Goal: Navigation & Orientation: Find specific page/section

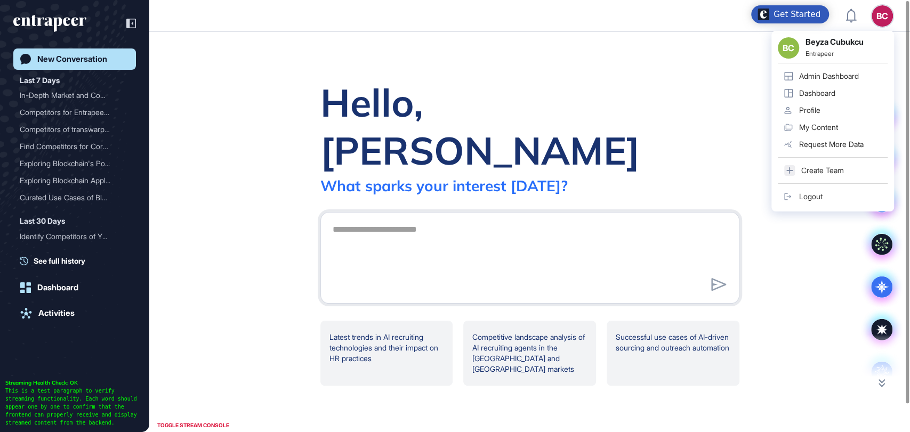
click at [830, 78] on div "Admin Dashboard" at bounding box center [829, 76] width 60 height 9
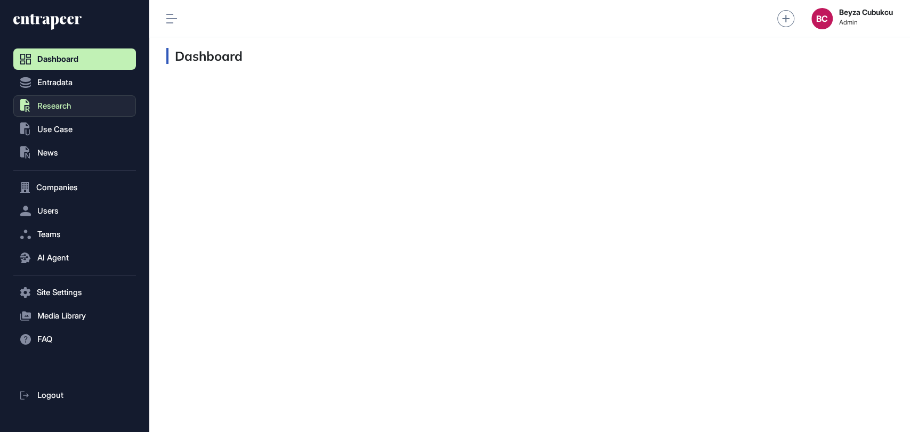
click at [67, 108] on span "Research" at bounding box center [54, 106] width 34 height 9
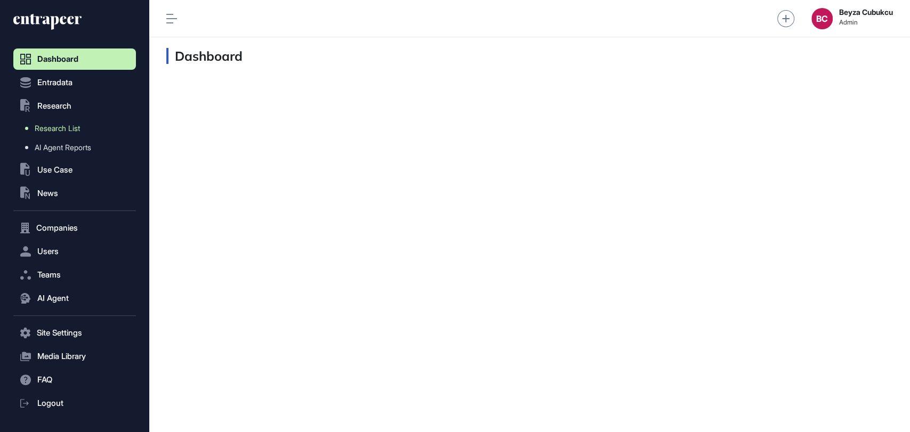
click at [52, 126] on span "Research List" at bounding box center [57, 128] width 45 height 9
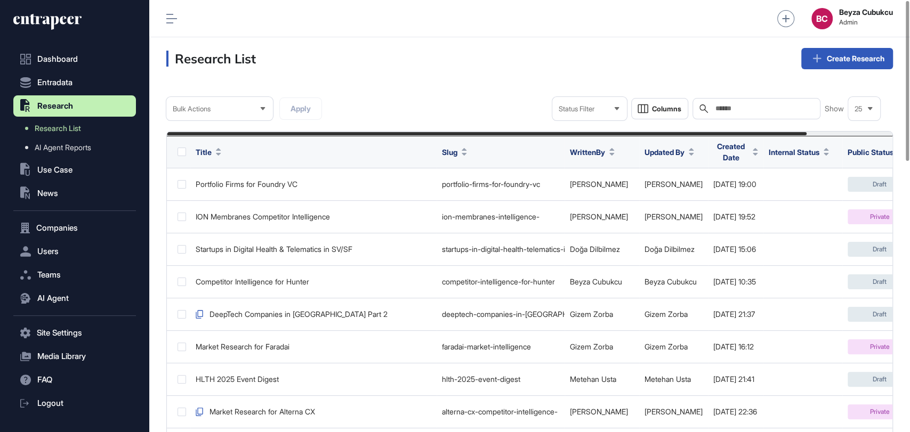
click at [66, 21] on icon at bounding box center [47, 21] width 68 height 17
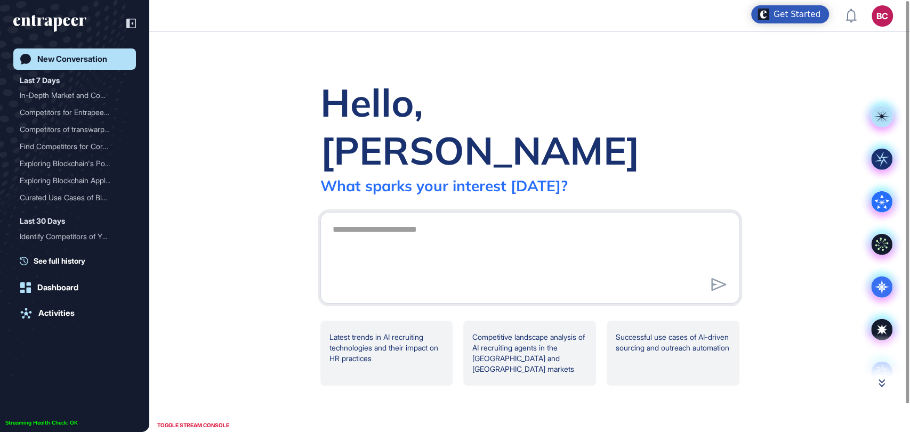
click at [882, 382] on icon at bounding box center [881, 382] width 6 height 7
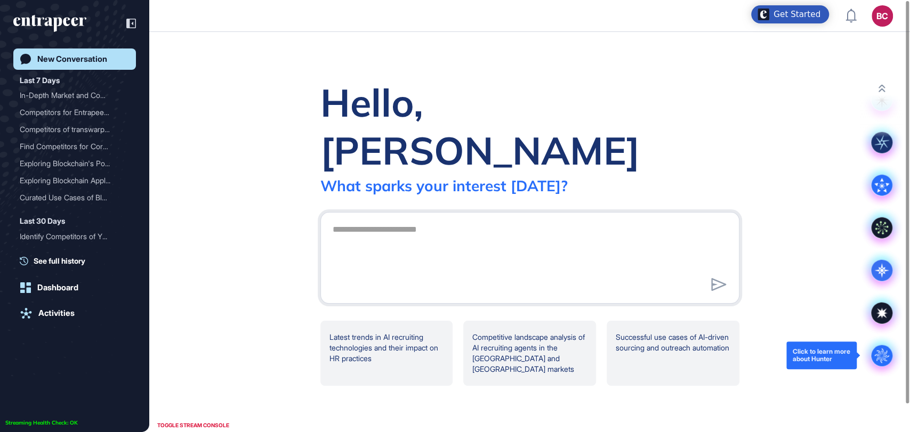
click at [881, 354] on circle at bounding box center [881, 355] width 21 height 21
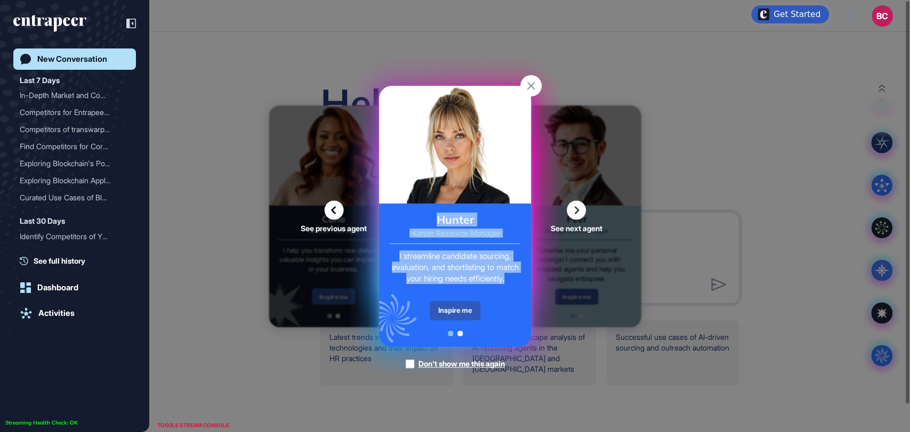
drag, startPoint x: 423, startPoint y: 211, endPoint x: 484, endPoint y: 292, distance: 101.6
click at [484, 292] on div "Hunter Human Resource Manager I streamline candidate sourcing, evaluation, and …" at bounding box center [455, 275] width 152 height 143
copy div "Hunter Human Resource Manager I streamline candidate sourcing, evaluation, and …"
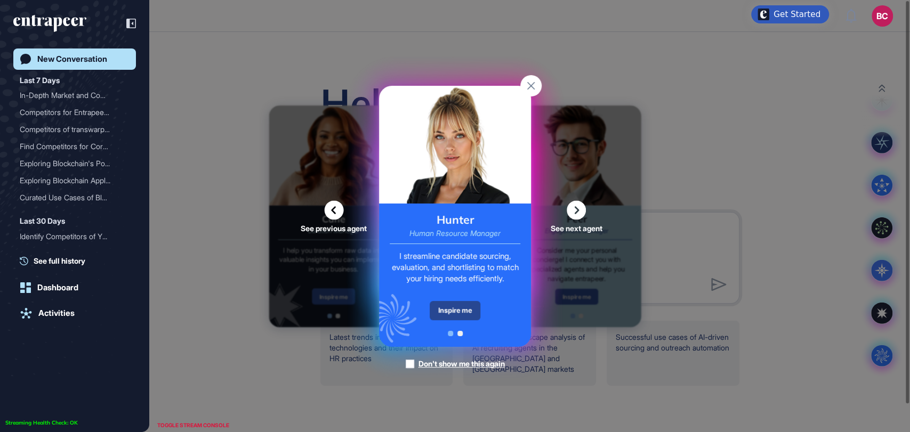
click at [457, 308] on div "Inspire me" at bounding box center [454, 310] width 51 height 19
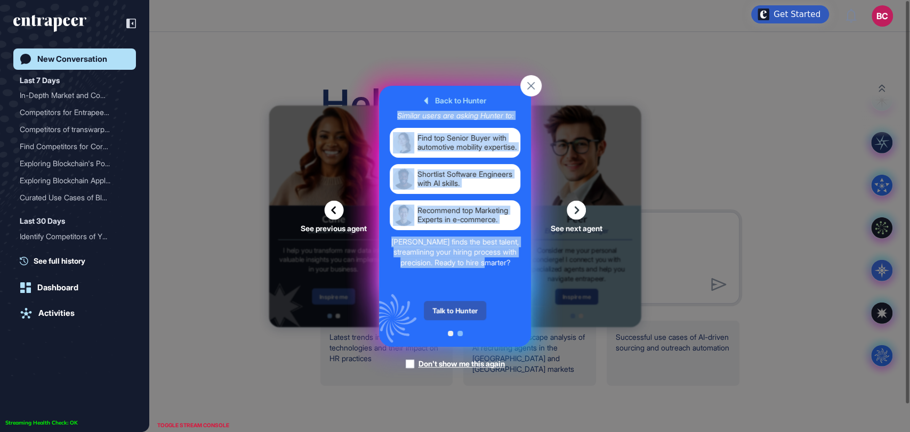
drag, startPoint x: 394, startPoint y: 111, endPoint x: 516, endPoint y: 272, distance: 202.0
click at [516, 272] on div "Back to Hunter Similar users are asking Hunter to: Find top Senior Buyer with a…" at bounding box center [455, 216] width 152 height 261
copy div "Similar users are asking Hunter to: Find top Senior Buyer with automotive mobil…"
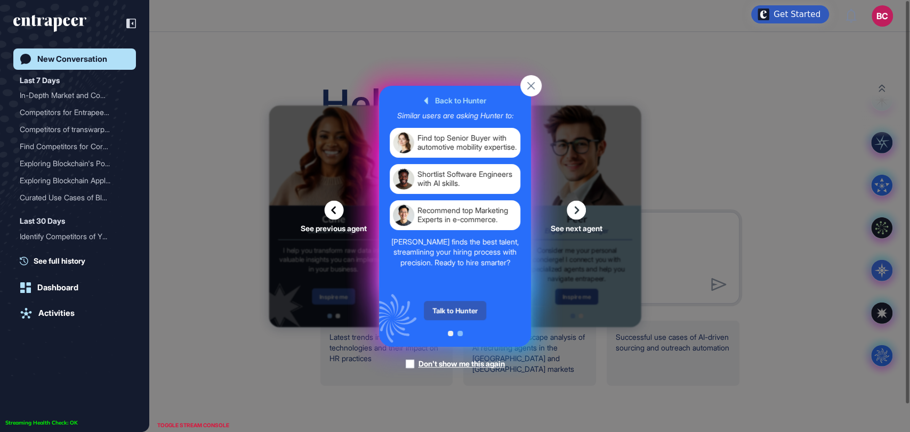
click at [793, 374] on div "See previous agent See next agent Peer Engagement Manager Consider me your pers…" at bounding box center [455, 216] width 910 height 432
click at [34, 281] on link "Dashboard" at bounding box center [74, 287] width 123 height 21
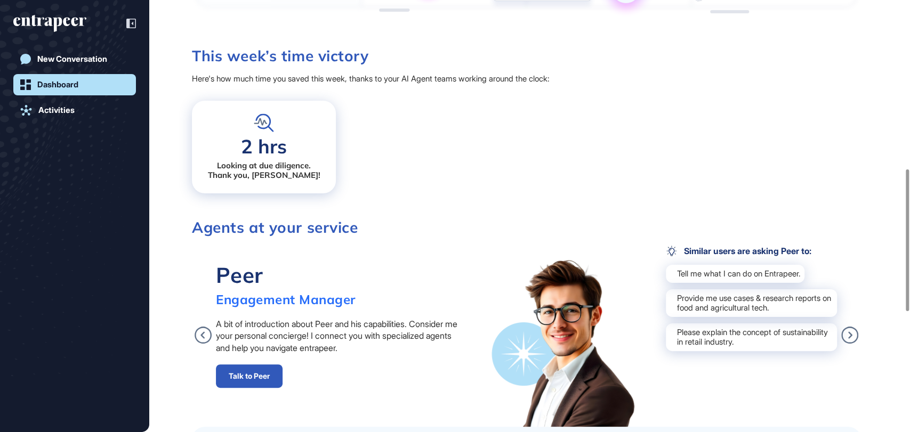
scroll to position [592, 0]
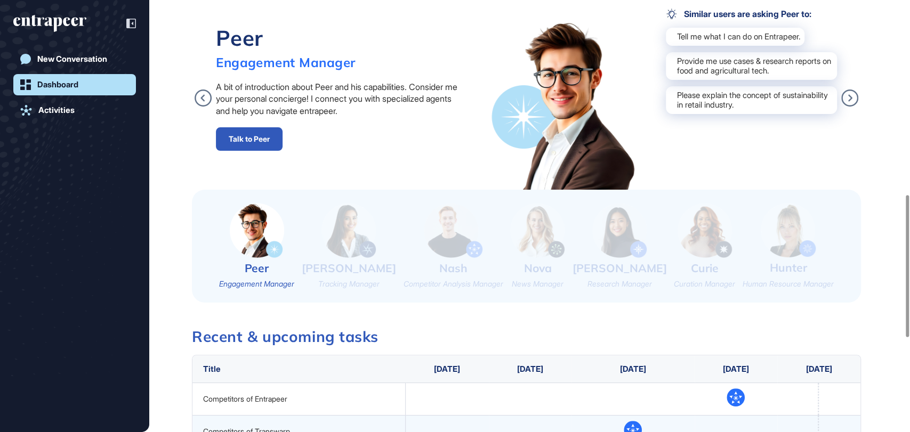
click at [788, 250] on img at bounding box center [787, 230] width 55 height 54
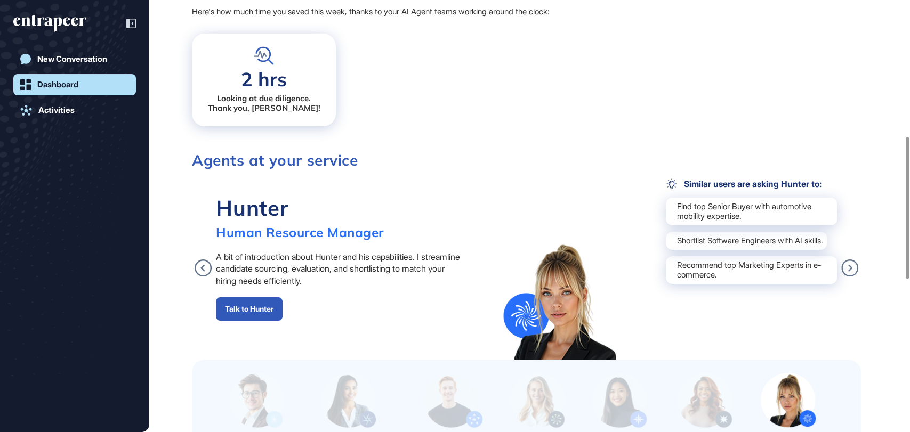
scroll to position [414, 0]
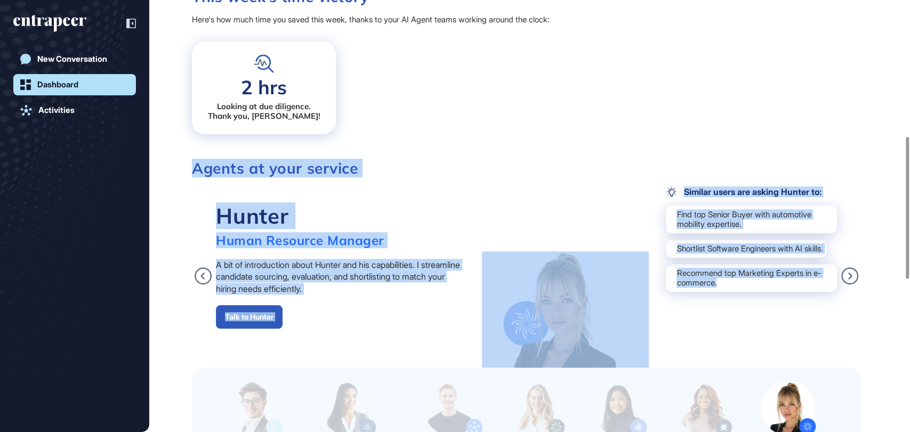
drag, startPoint x: 190, startPoint y: 169, endPoint x: 834, endPoint y: 308, distance: 658.4
click at [834, 308] on div "Strategy Gameboard You haven't set up your Gameboard yet. Add use cases, compan…" at bounding box center [529, 300] width 760 height 1131
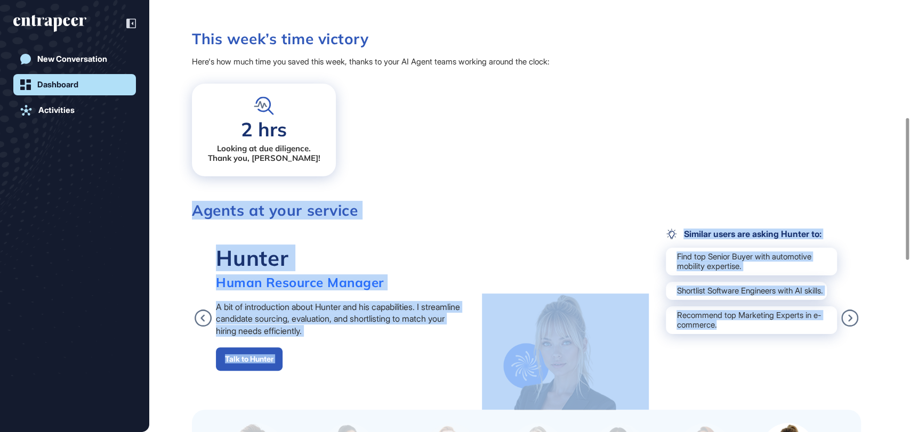
scroll to position [355, 0]
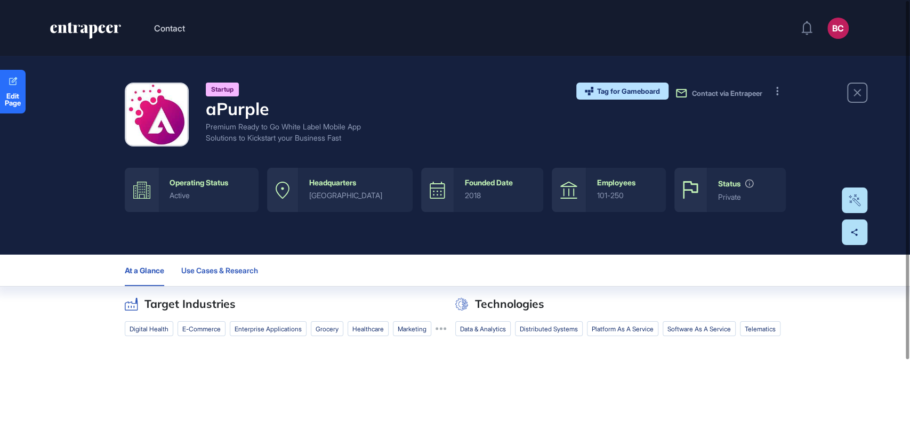
click at [226, 274] on span "Use Cases & Research" at bounding box center [219, 270] width 77 height 9
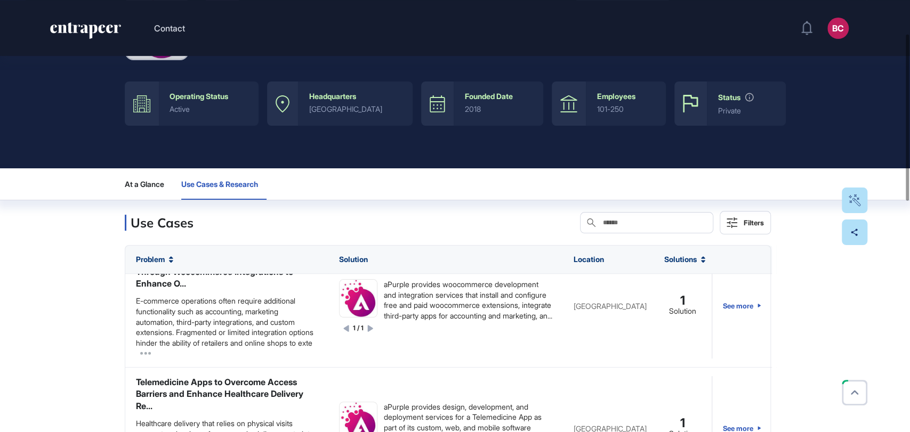
scroll to position [603, 0]
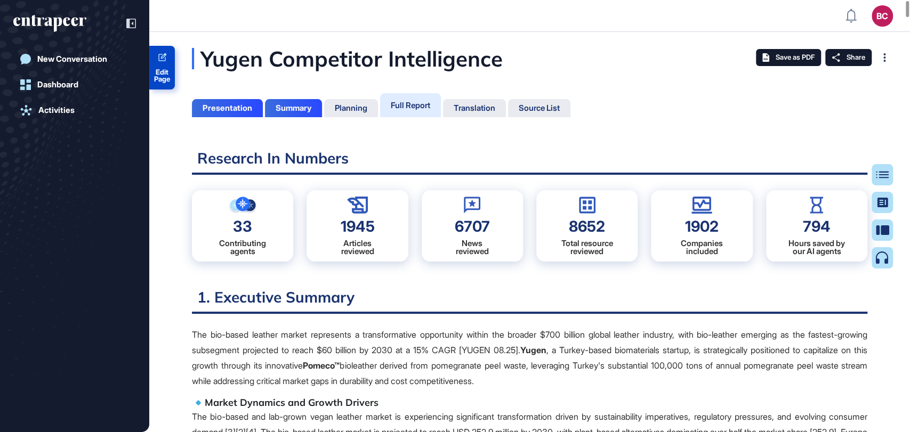
drag, startPoint x: 161, startPoint y: 64, endPoint x: 219, endPoint y: 0, distance: 86.8
click at [161, 64] on link "Edit Page" at bounding box center [162, 68] width 26 height 44
